Goal: Task Accomplishment & Management: Manage account settings

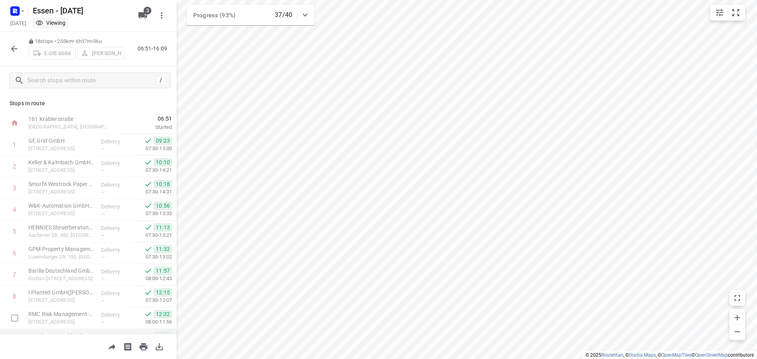
scroll to position [212, 0]
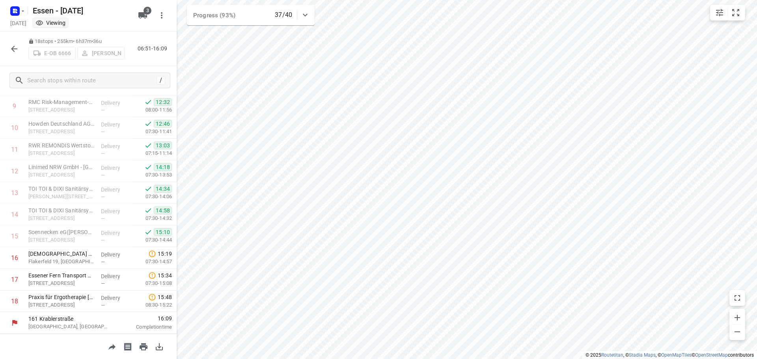
click at [14, 48] on icon "button" at bounding box center [13, 48] width 9 height 9
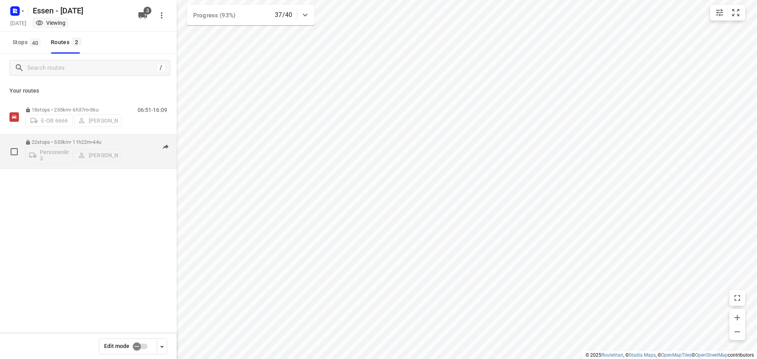
click at [58, 142] on p "22 stops • 533km • 11h22m • [DATE]" at bounding box center [73, 142] width 96 height 6
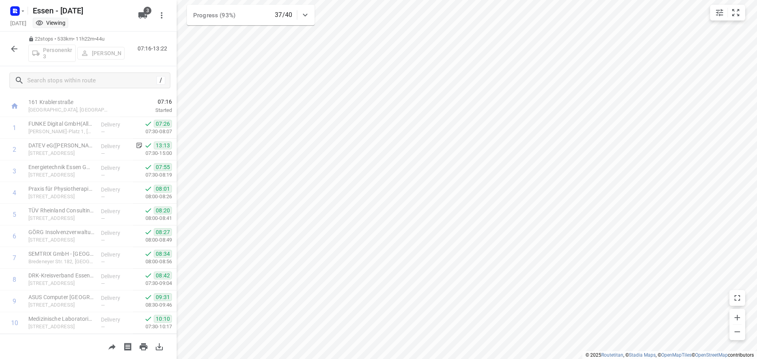
scroll to position [0, 0]
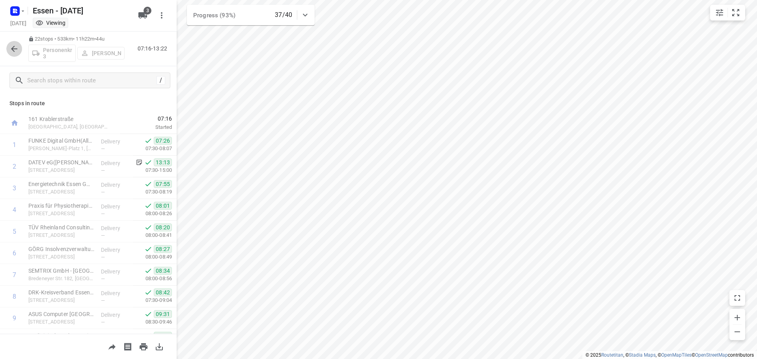
click at [14, 49] on icon "button" at bounding box center [14, 49] width 6 height 6
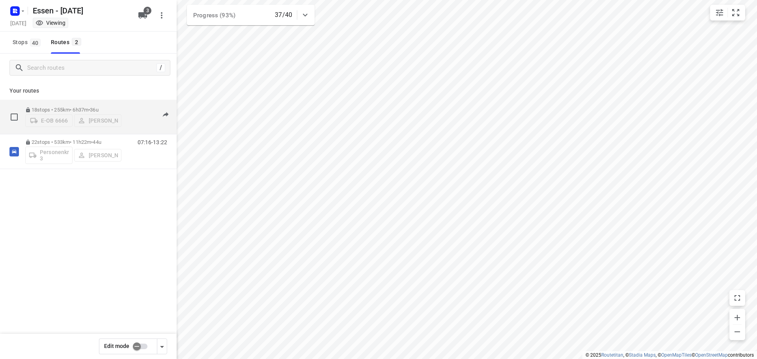
click at [64, 107] on p "18 stops • 255km • 6h37m • [DATE]" at bounding box center [73, 110] width 96 height 6
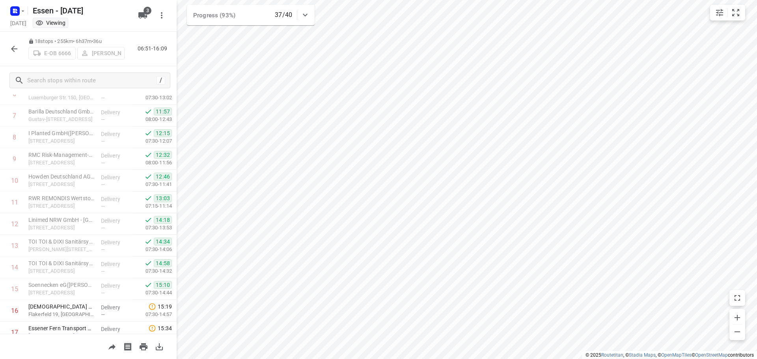
scroll to position [212, 0]
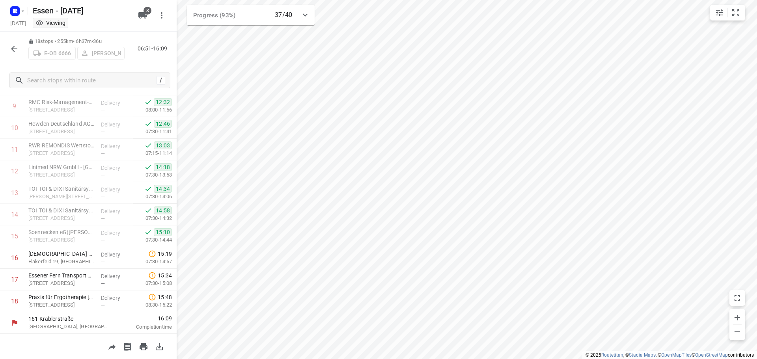
click at [15, 45] on icon "button" at bounding box center [13, 48] width 9 height 9
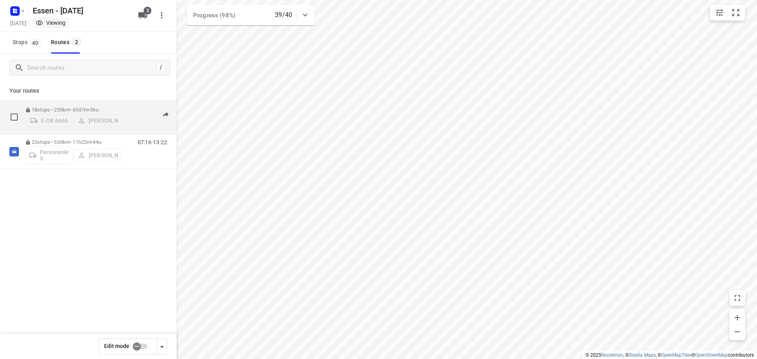
click at [61, 107] on p "18 stops • 255km • 6h37m • [DATE]" at bounding box center [73, 110] width 96 height 6
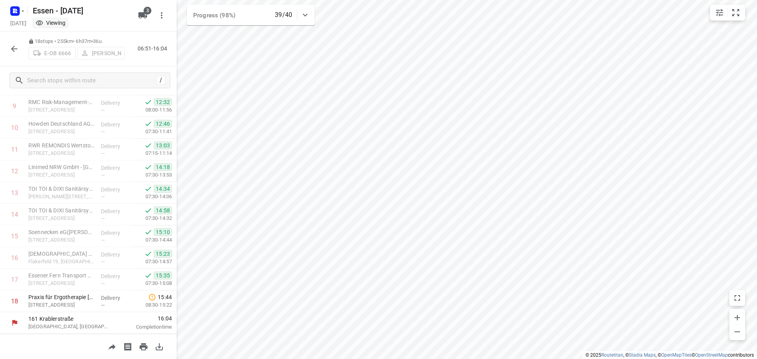
click at [16, 46] on icon "button" at bounding box center [13, 48] width 9 height 9
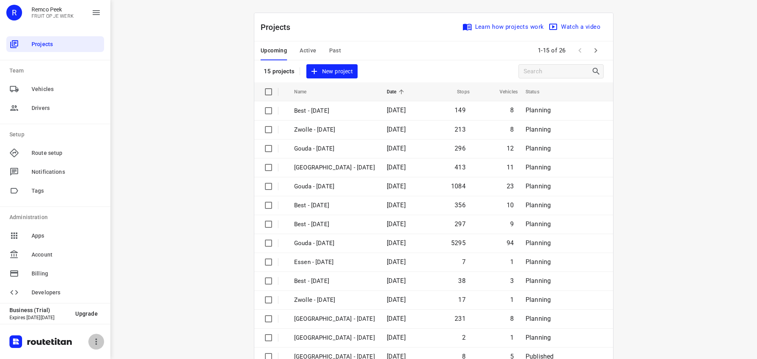
click at [97, 340] on icon "button" at bounding box center [95, 341] width 9 height 9
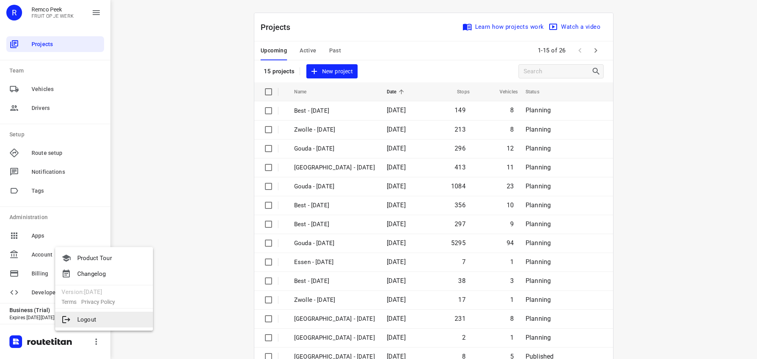
click at [91, 318] on li "Logout" at bounding box center [104, 320] width 98 height 16
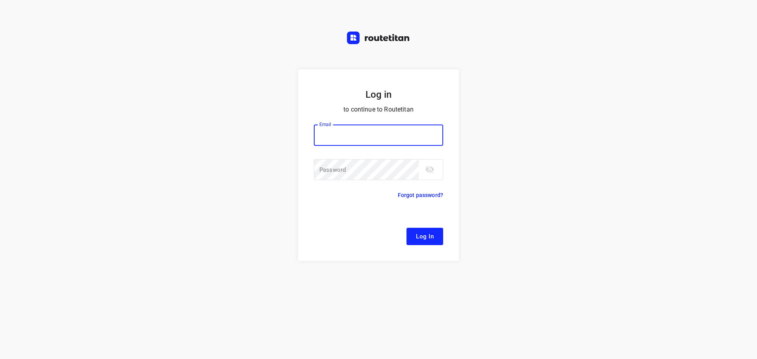
type input "[EMAIL_ADDRESS][DOMAIN_NAME]"
